Goal: Task Accomplishment & Management: Manage account settings

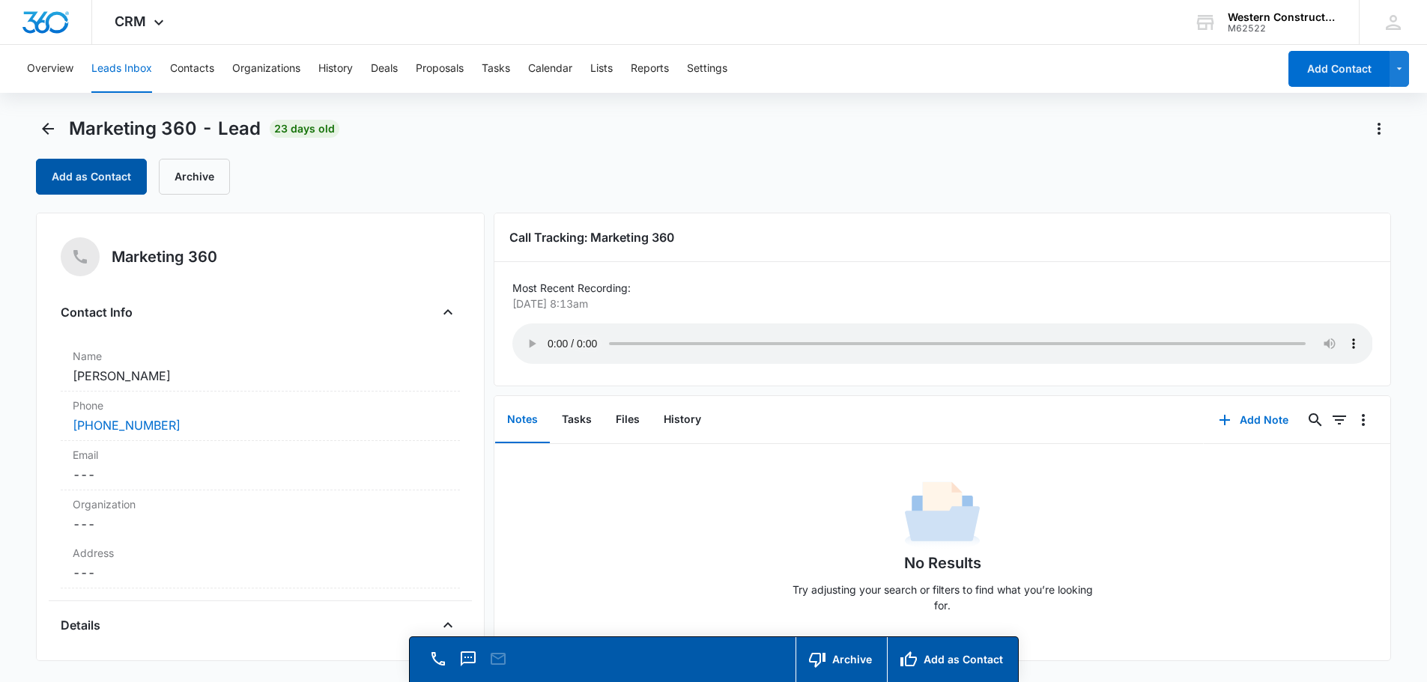
click at [91, 166] on button "Add as Contact" at bounding box center [91, 177] width 111 height 36
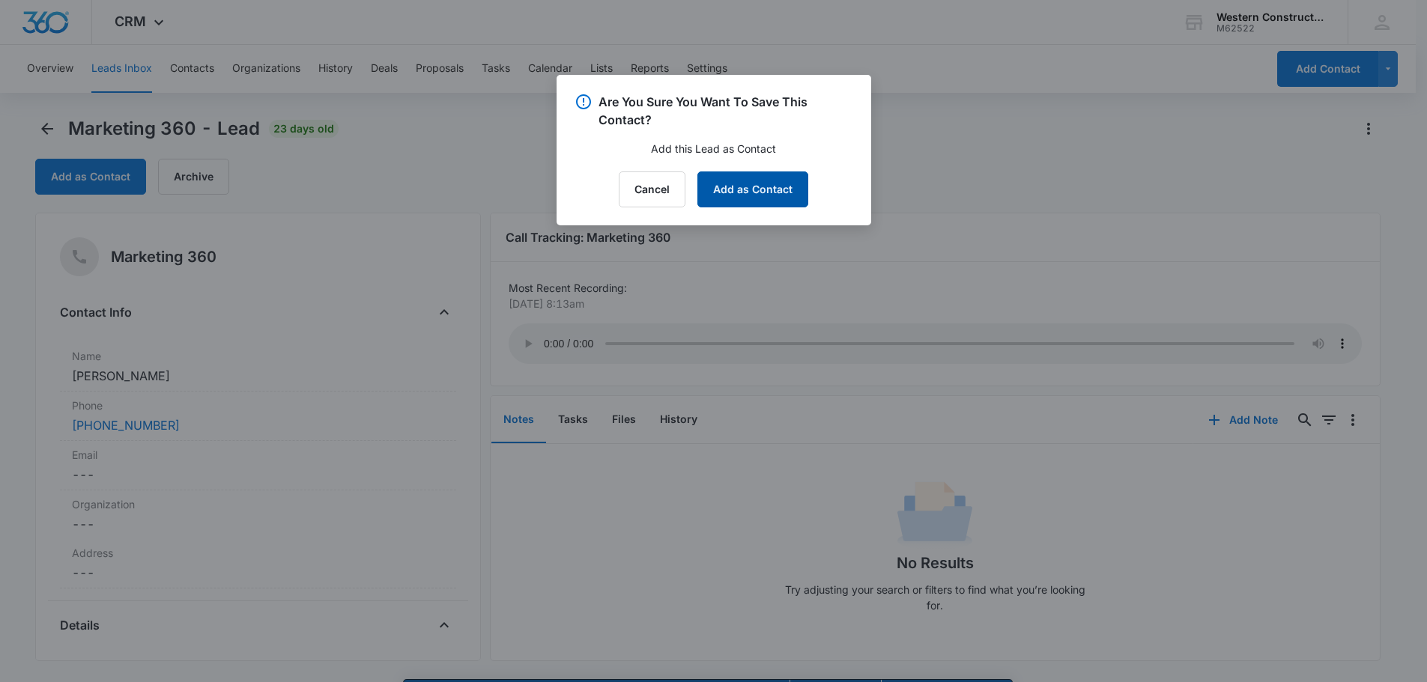
click at [774, 192] on button "Add as Contact" at bounding box center [752, 190] width 111 height 36
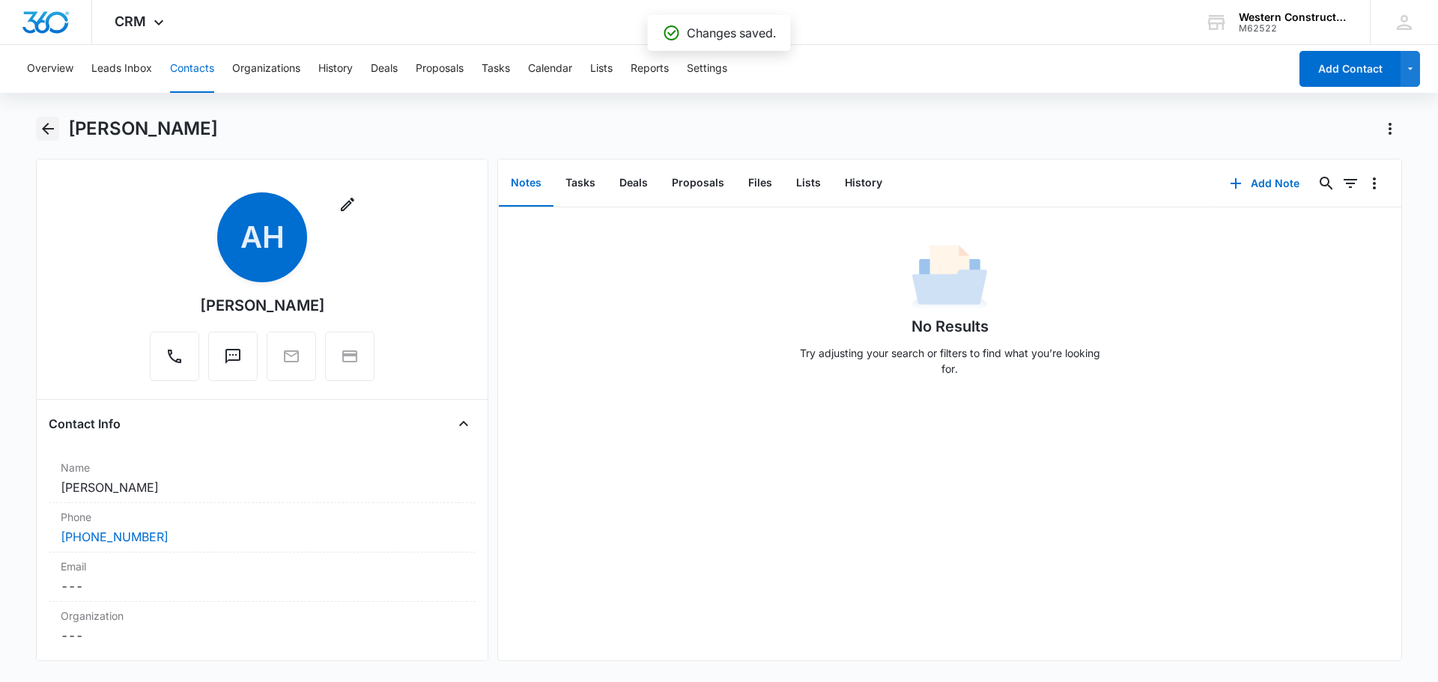
click at [49, 135] on icon "Back" at bounding box center [48, 129] width 18 height 18
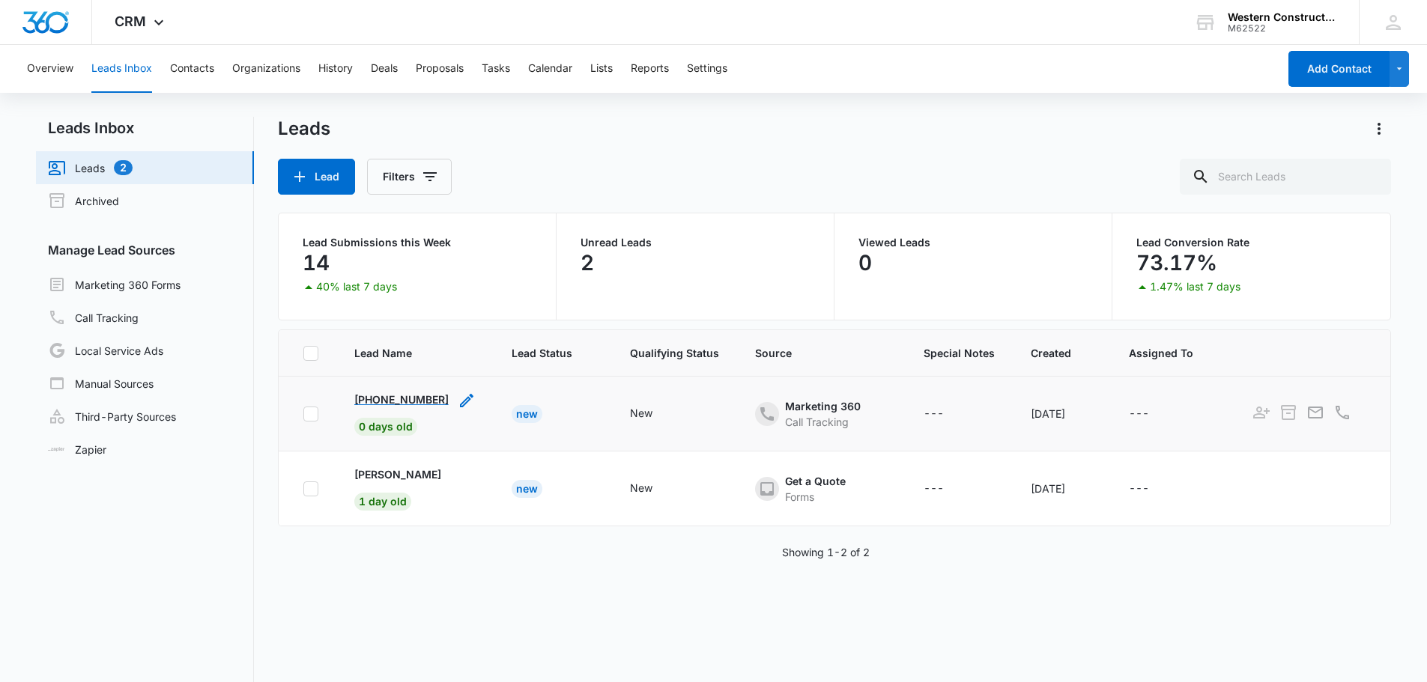
click at [401, 401] on p "[PHONE_NUMBER]" at bounding box center [401, 400] width 94 height 16
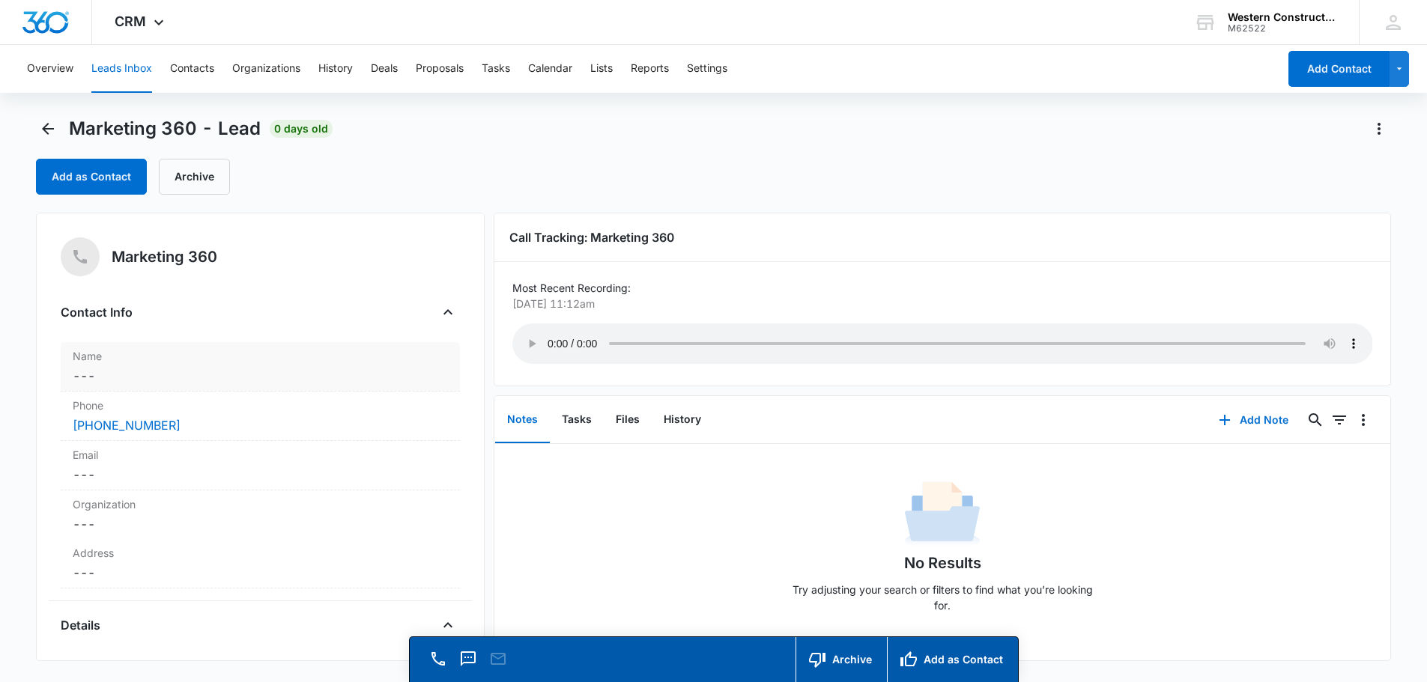
click at [228, 381] on dd "Cancel Save Changes ---" at bounding box center [260, 376] width 375 height 18
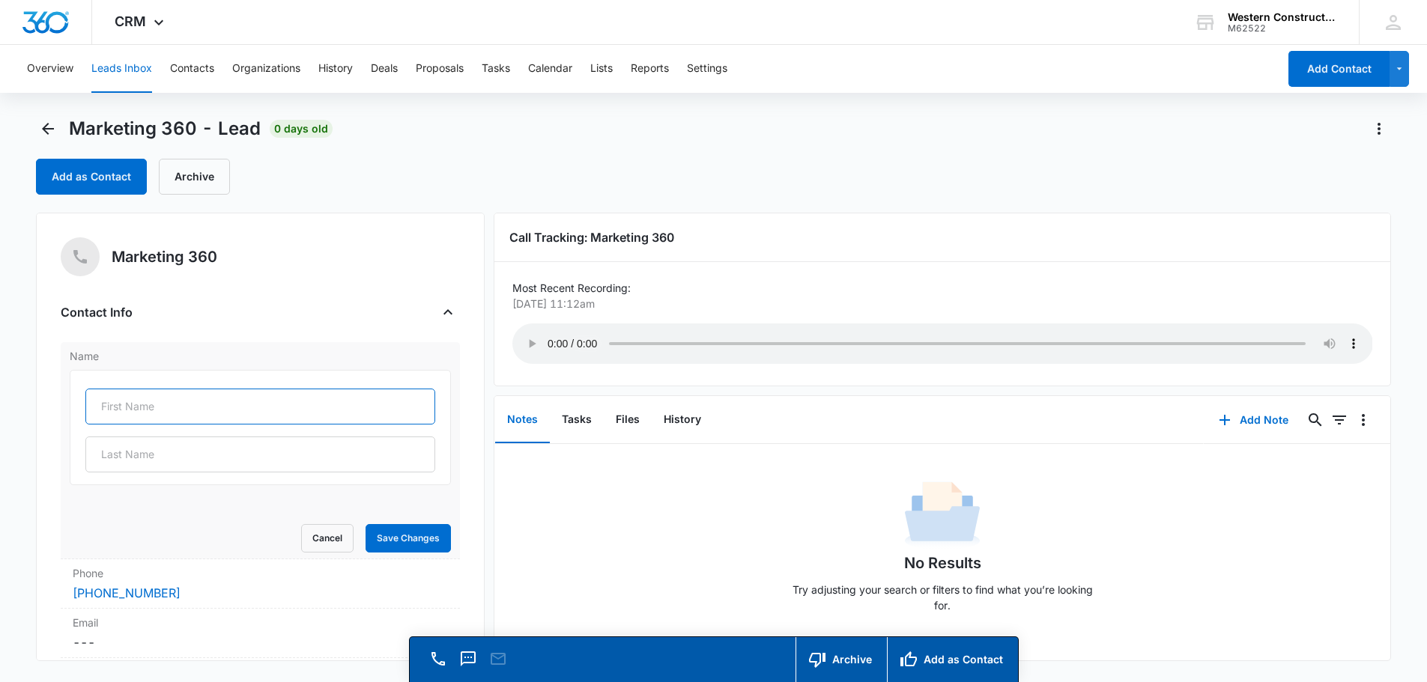
click at [177, 406] on input "text" at bounding box center [260, 407] width 350 height 36
type input "[PERSON_NAME]"
click at [421, 533] on button "Save Changes" at bounding box center [408, 538] width 85 height 28
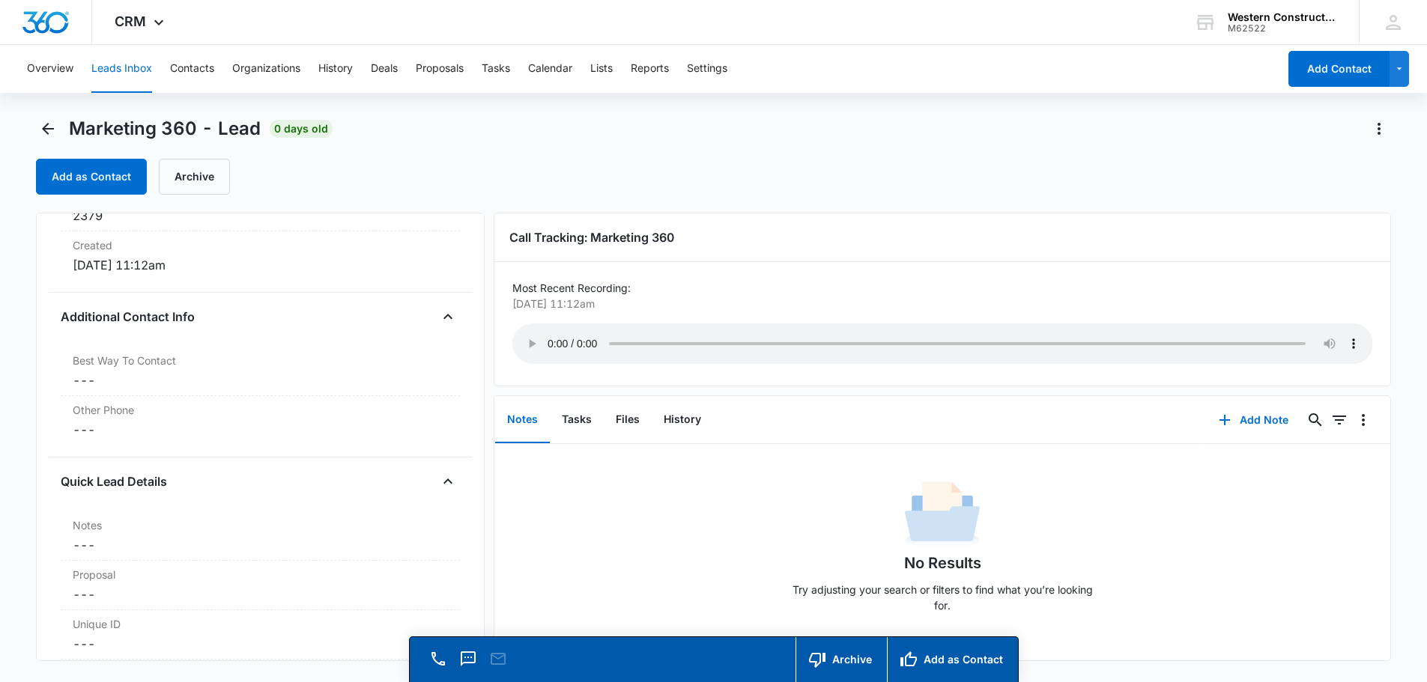
scroll to position [1049, 0]
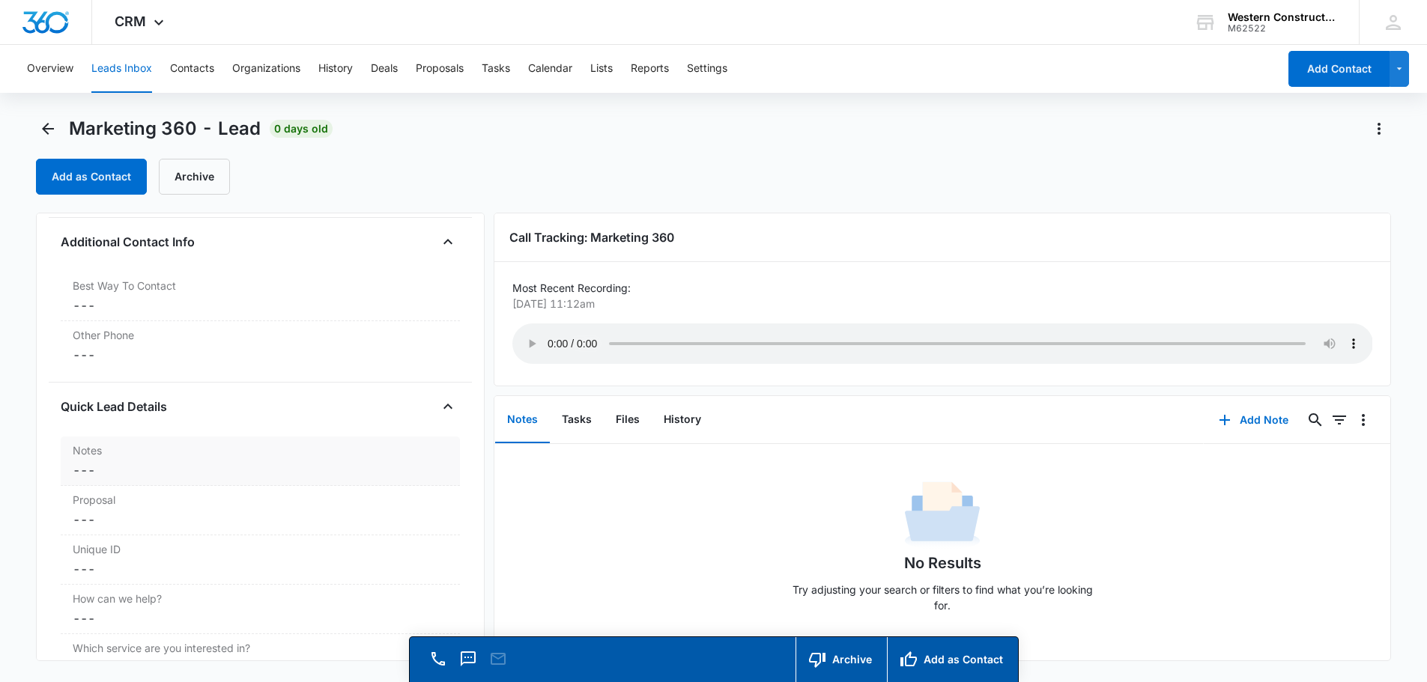
click at [117, 470] on dd "Cancel Save Changes ---" at bounding box center [260, 470] width 375 height 18
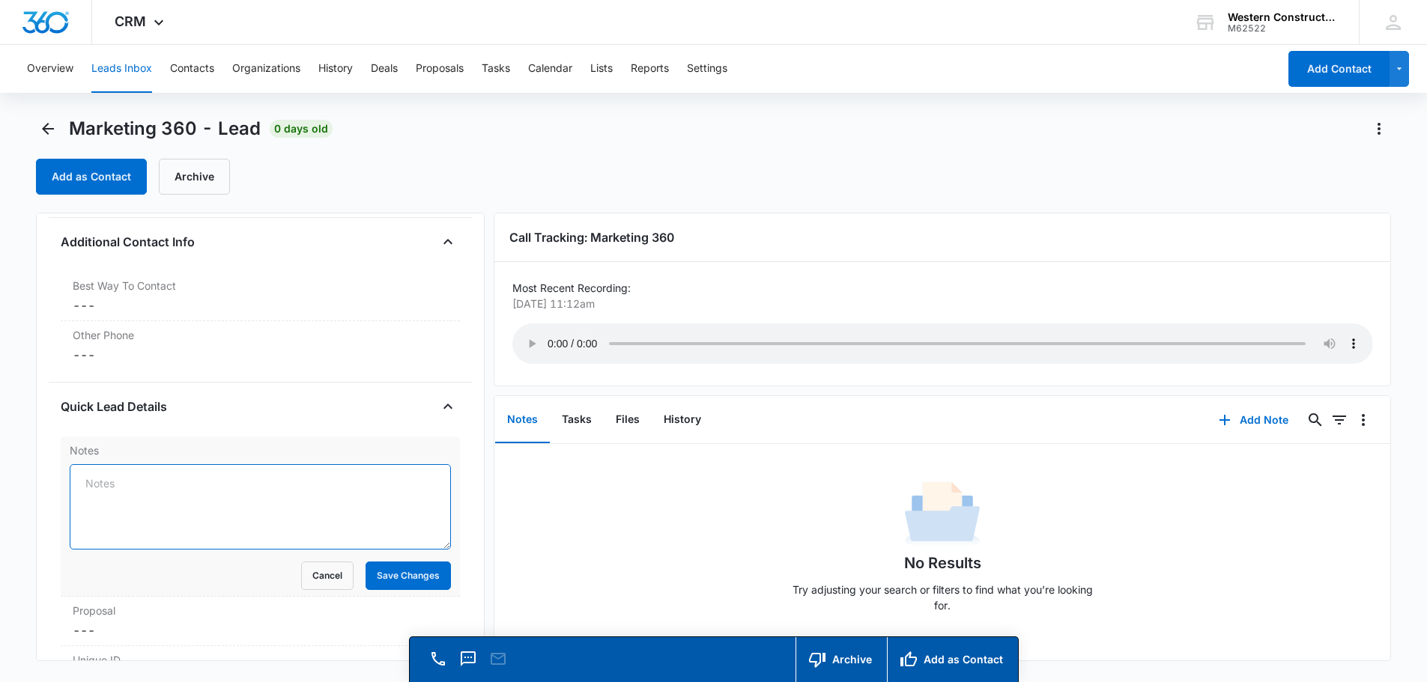
click at [139, 478] on textarea "Notes" at bounding box center [260, 506] width 381 height 85
type textarea "Estimate scheduled [DATE]"
click at [407, 577] on button "Save Changes" at bounding box center [408, 576] width 85 height 28
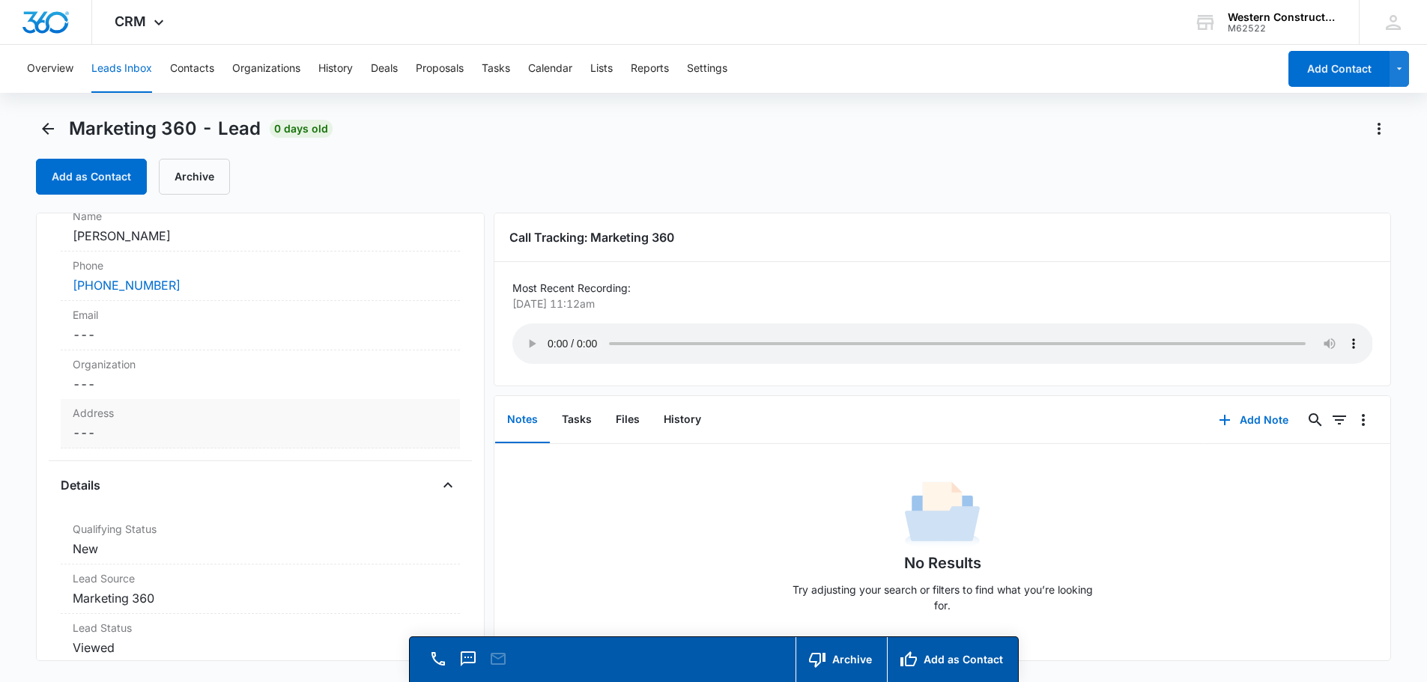
scroll to position [0, 0]
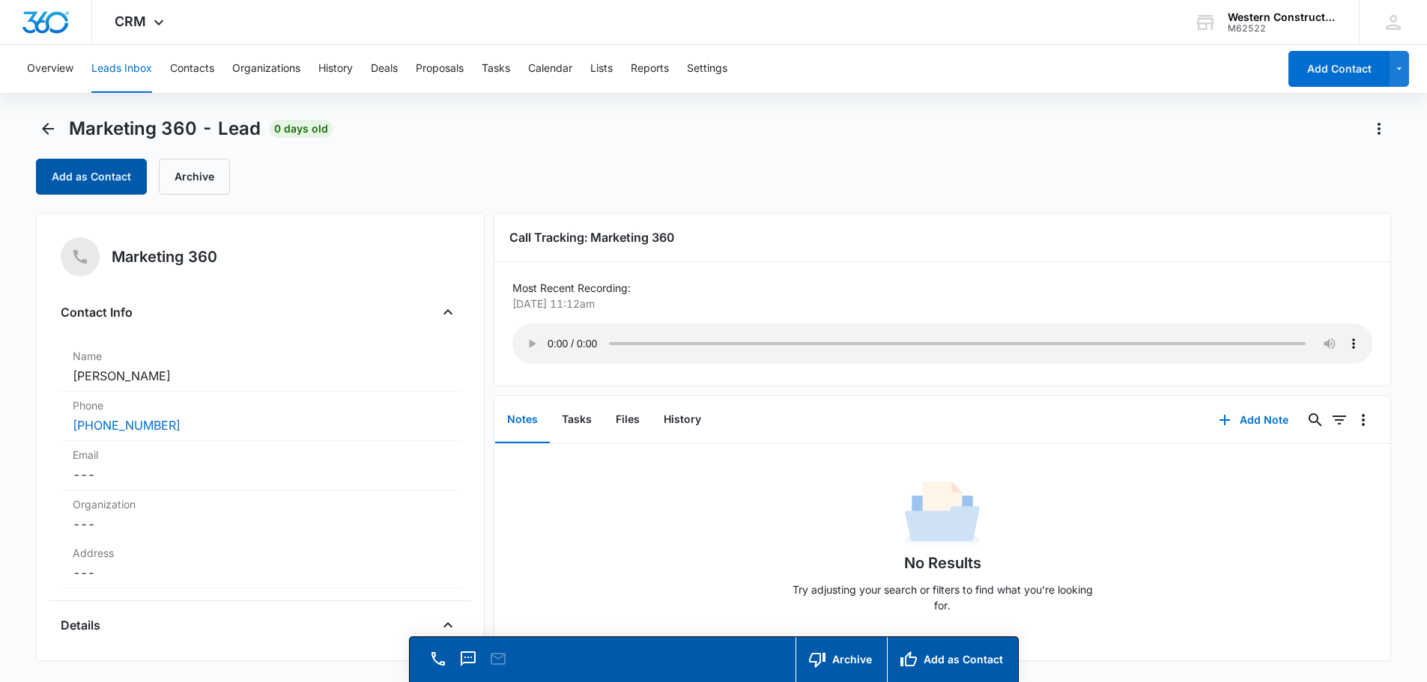
click at [118, 177] on button "Add as Contact" at bounding box center [91, 177] width 111 height 36
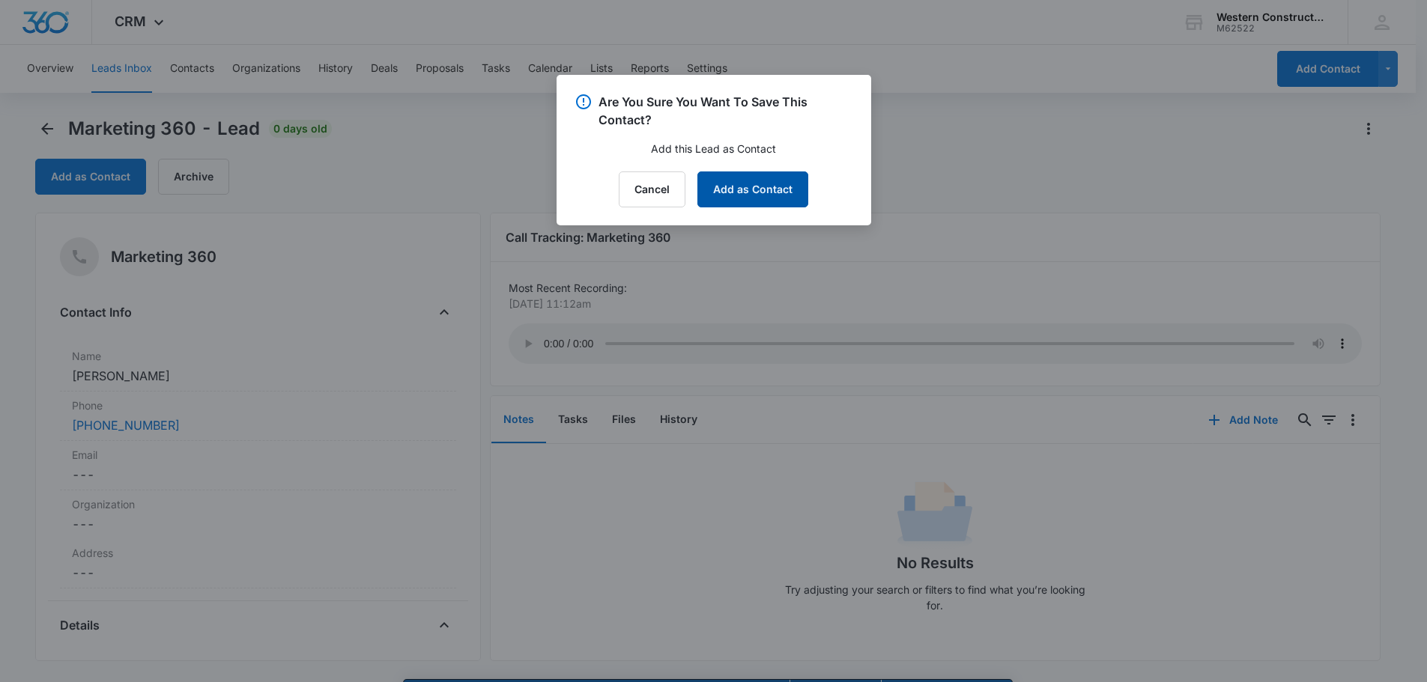
click at [724, 184] on button "Add as Contact" at bounding box center [752, 190] width 111 height 36
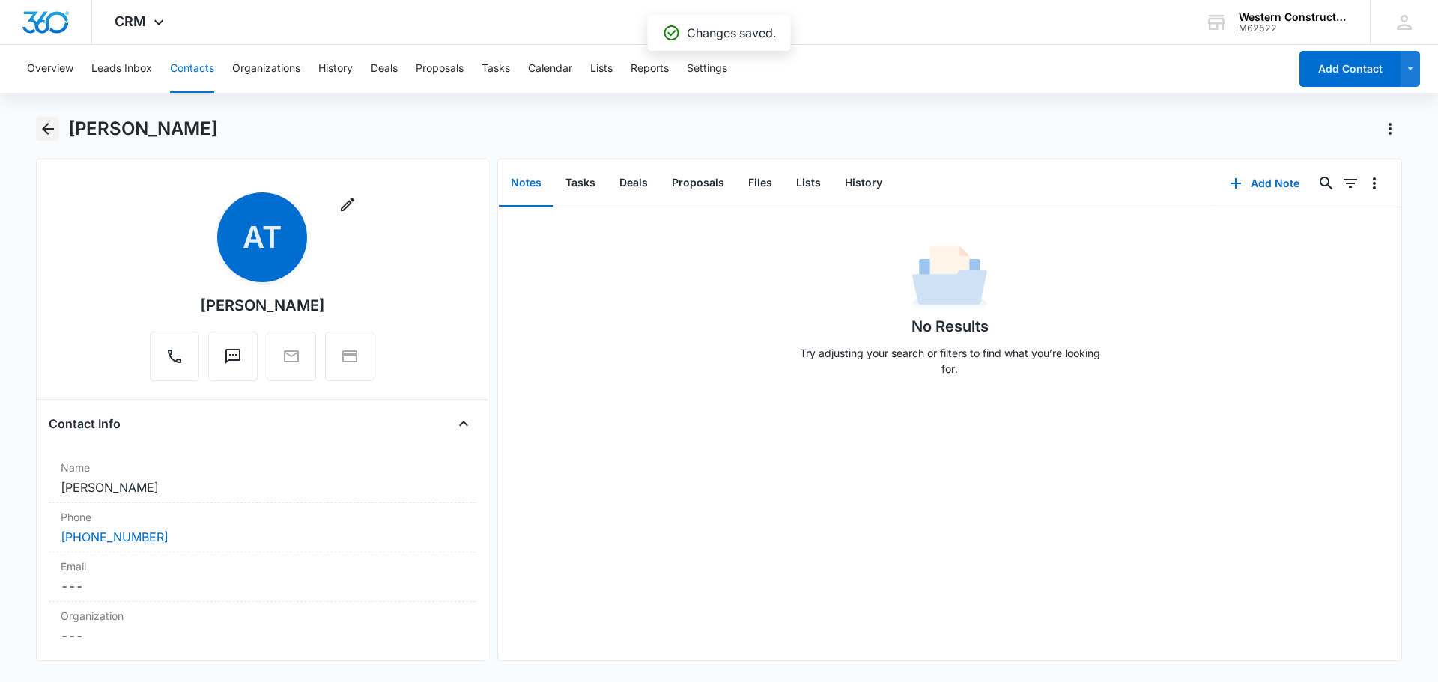
click at [46, 125] on icon "Back" at bounding box center [48, 129] width 12 height 12
